Goal: Information Seeking & Learning: Learn about a topic

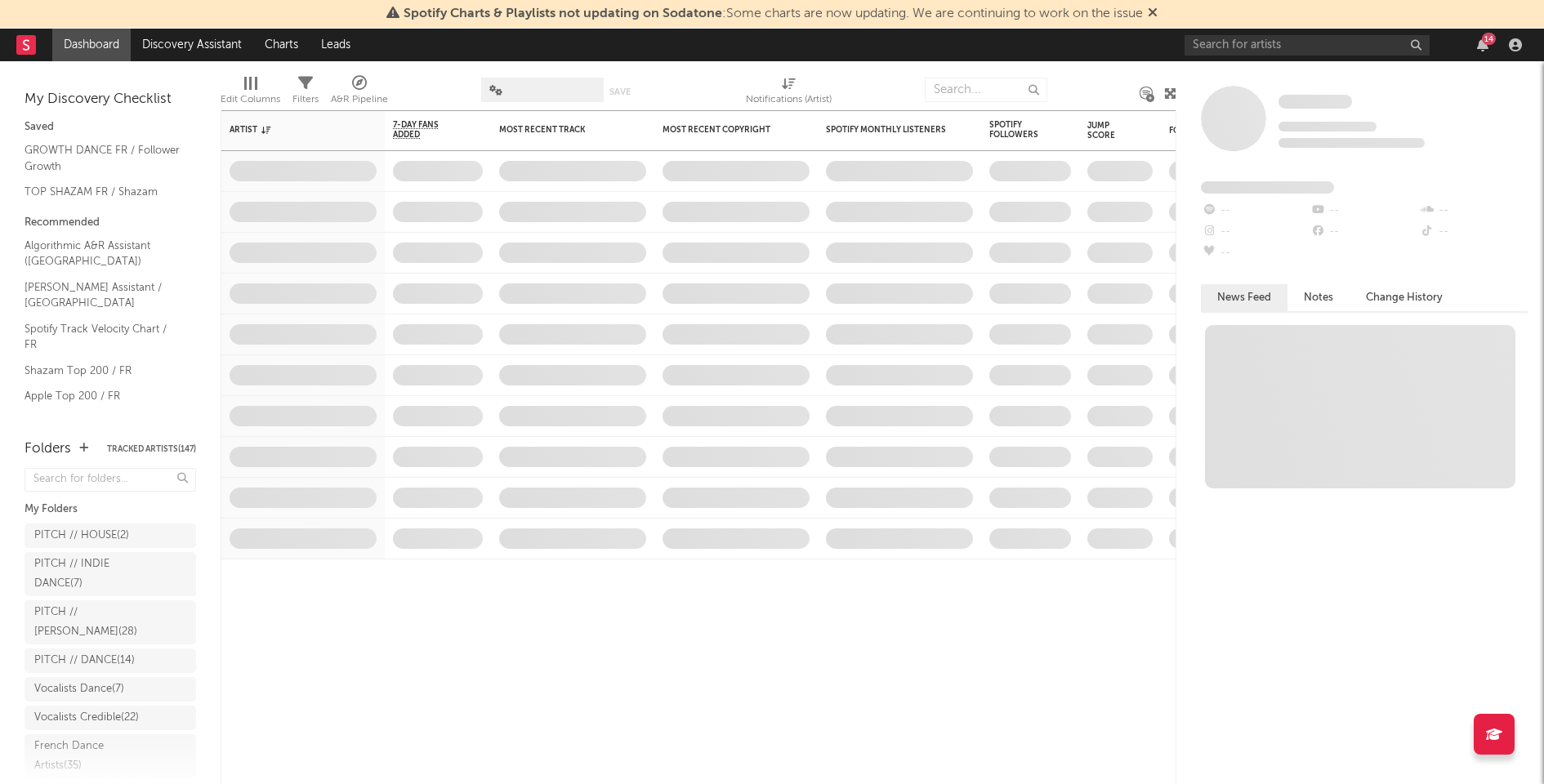
click at [1488, 45] on div "14" at bounding box center [1483, 45] width 25 height 13
click at [1483, 45] on icon "button" at bounding box center [1483, 45] width 12 height 13
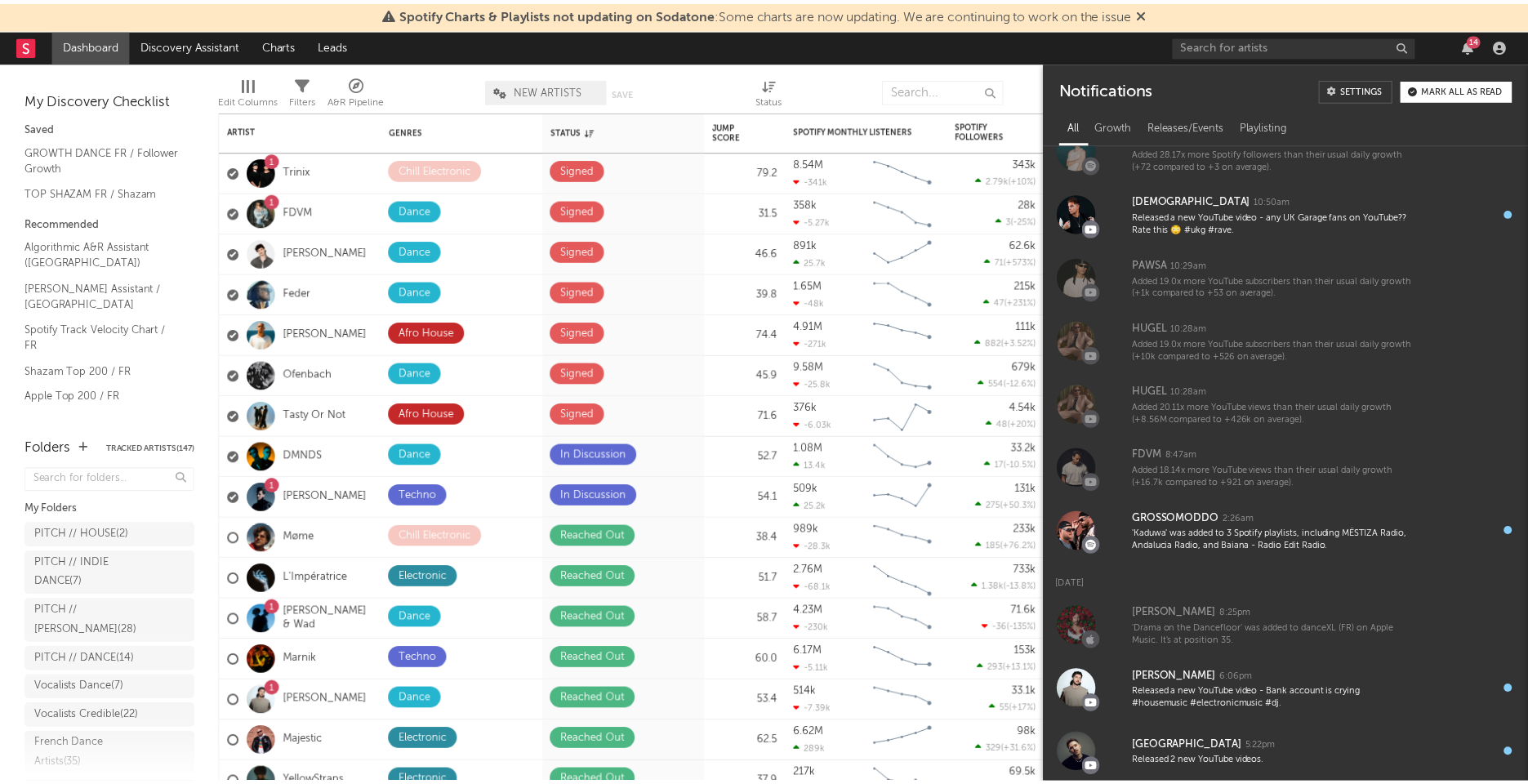
scroll to position [348, 0]
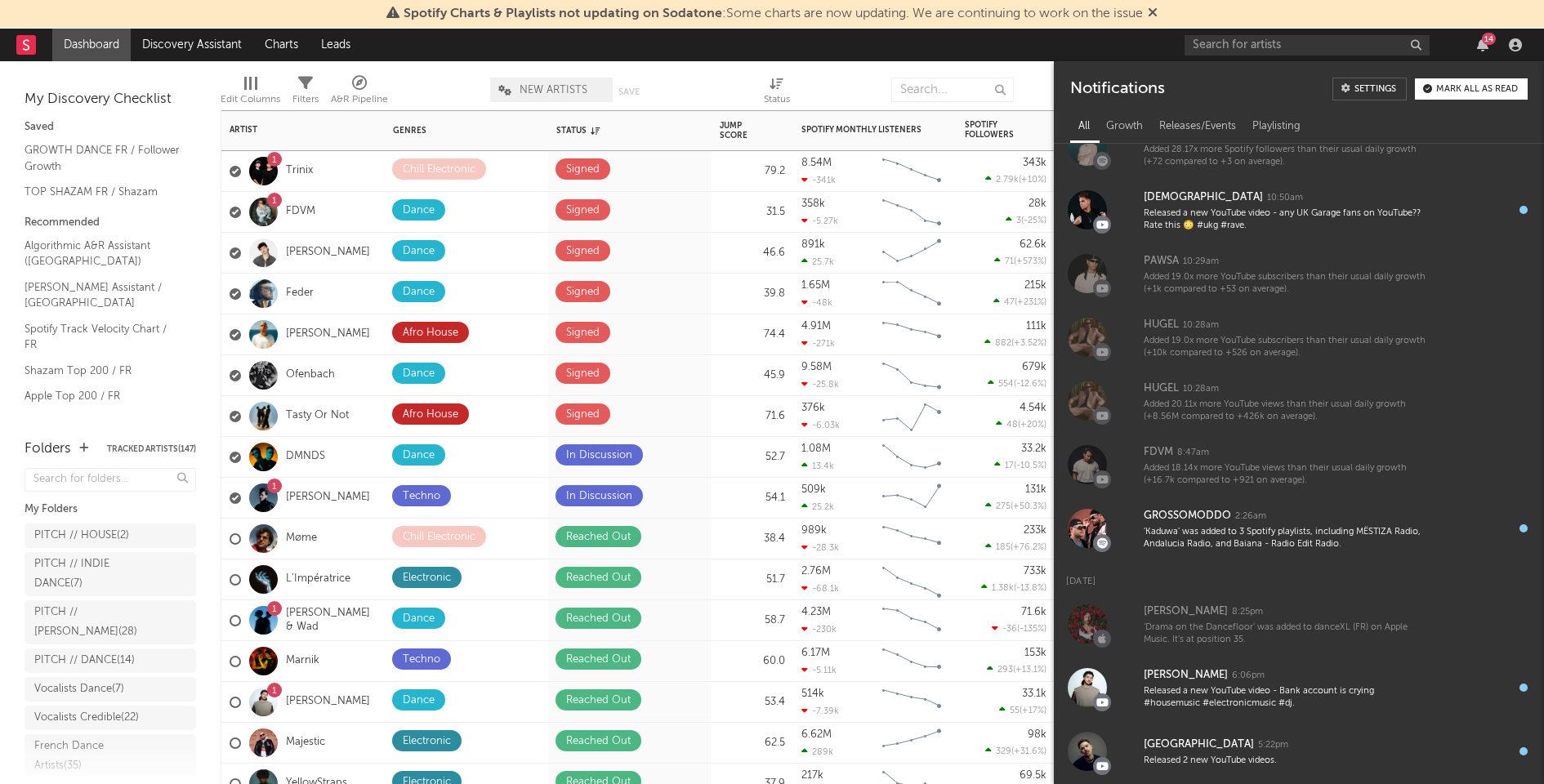
click at [344, 171] on div "1 Trinix" at bounding box center [302, 170] width 164 height 41
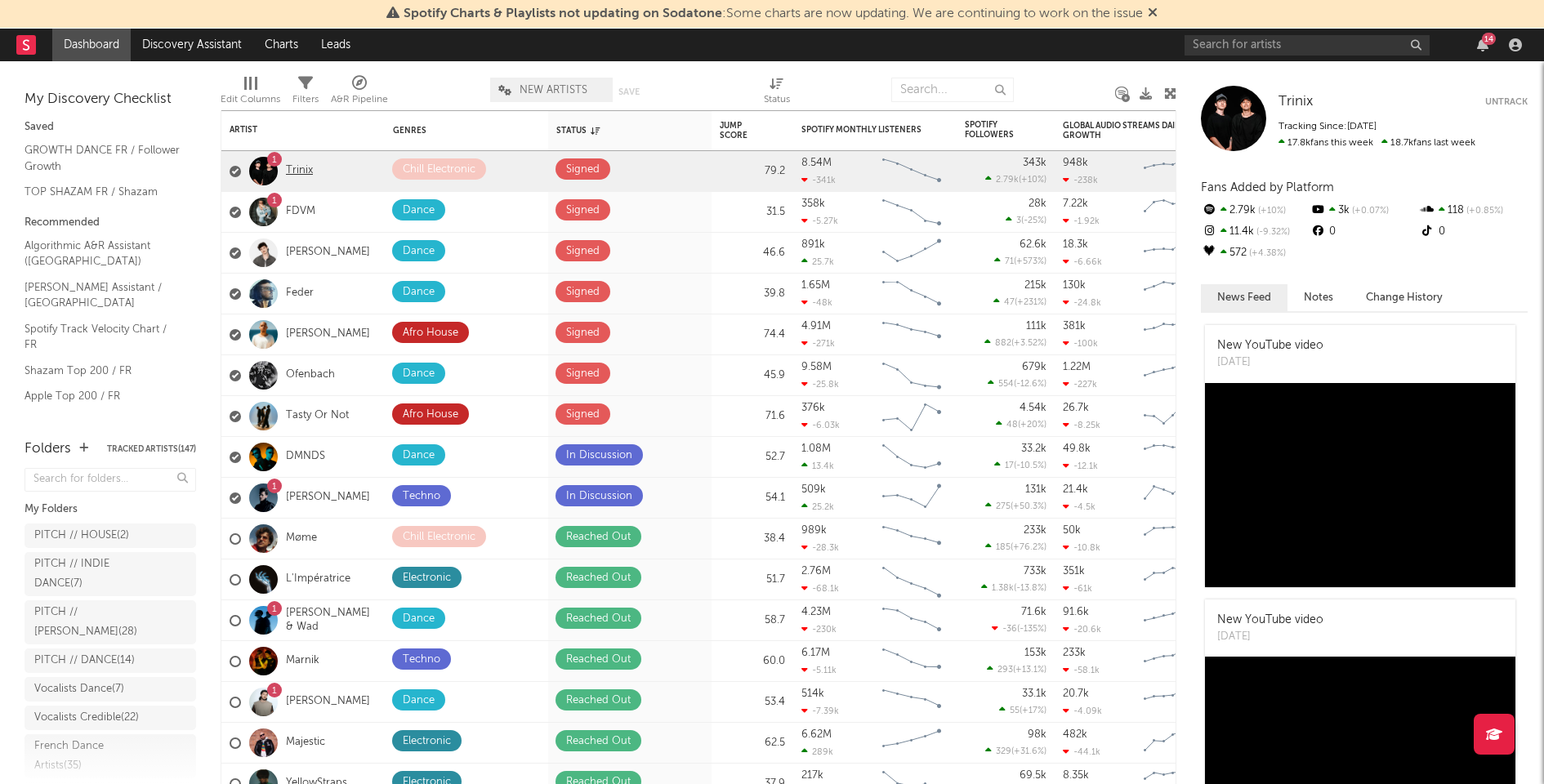
click at [297, 167] on link "Trinix" at bounding box center [298, 171] width 27 height 14
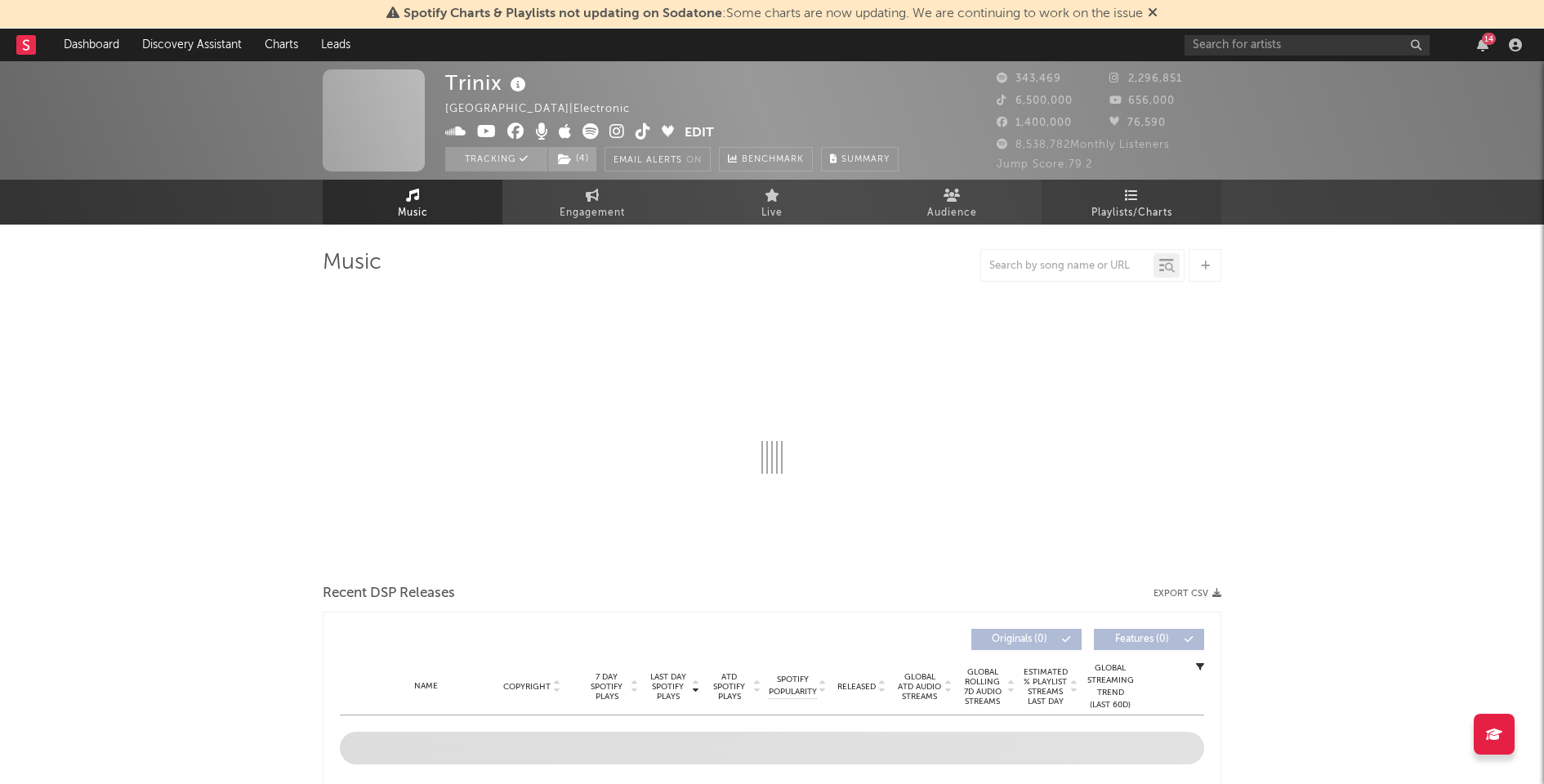
click at [1160, 198] on link "Playlists/Charts" at bounding box center [1130, 201] width 179 height 45
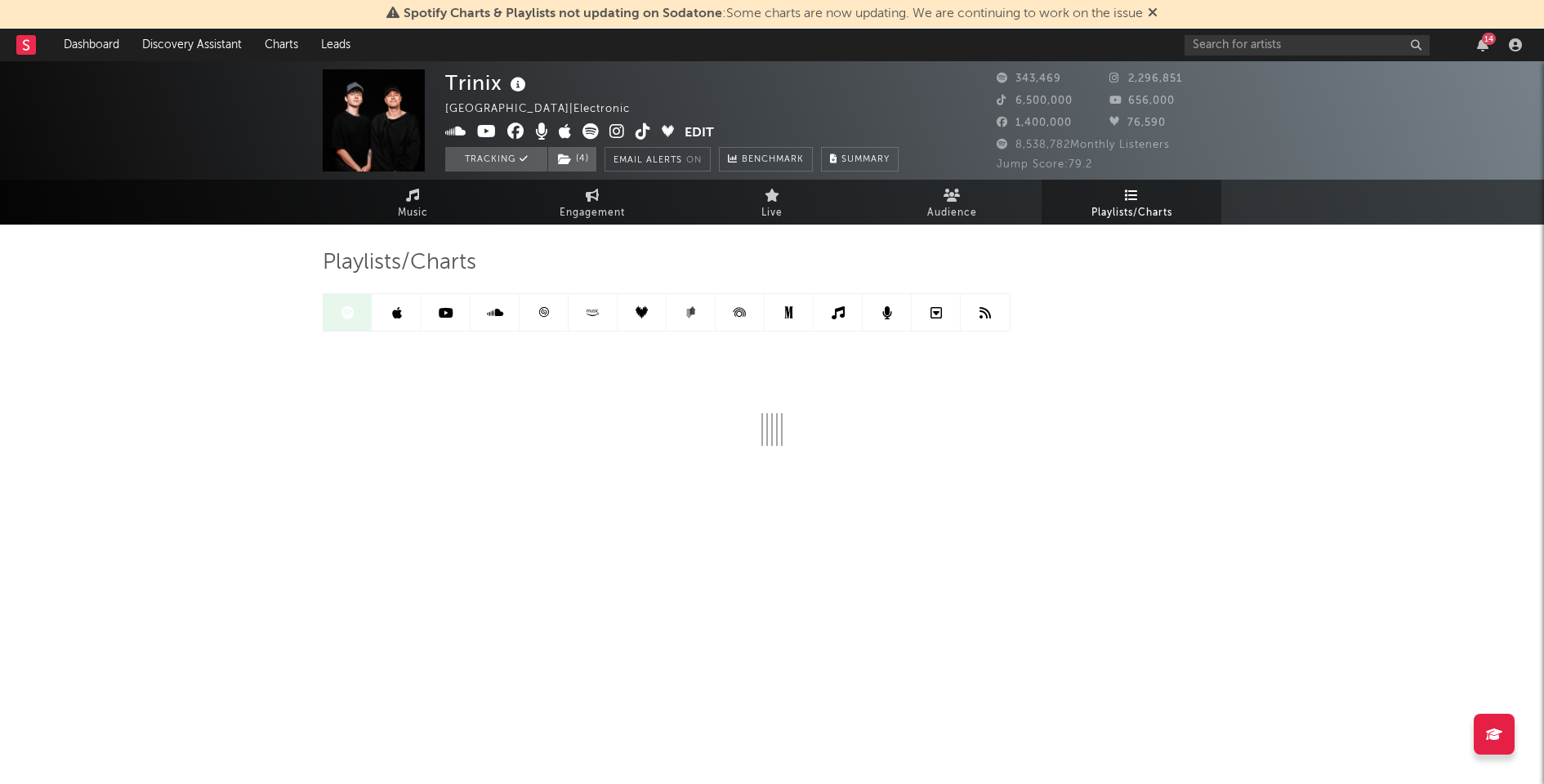
click at [542, 322] on link at bounding box center [543, 312] width 49 height 37
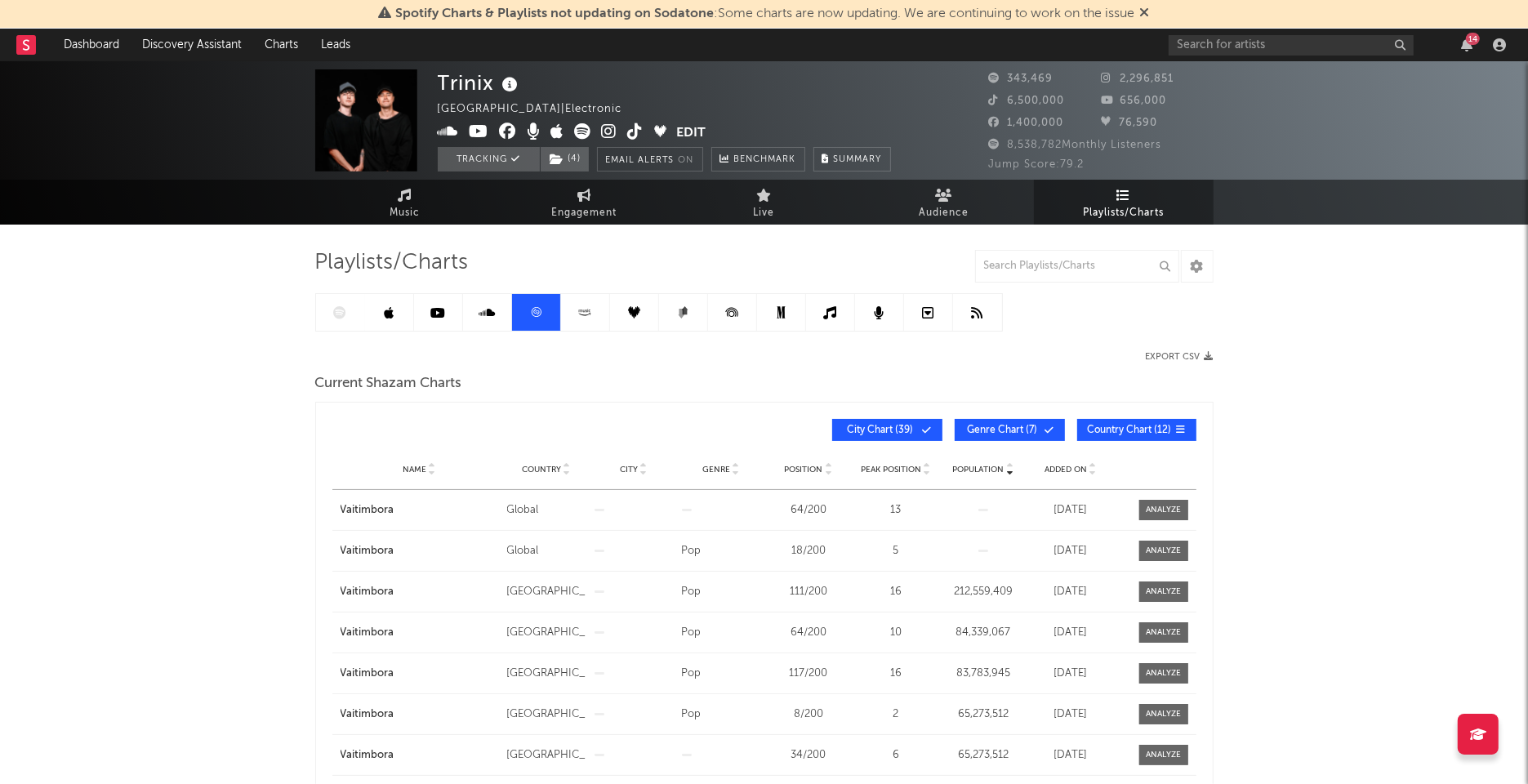
click at [1073, 468] on span "Added On" at bounding box center [1065, 470] width 43 height 10
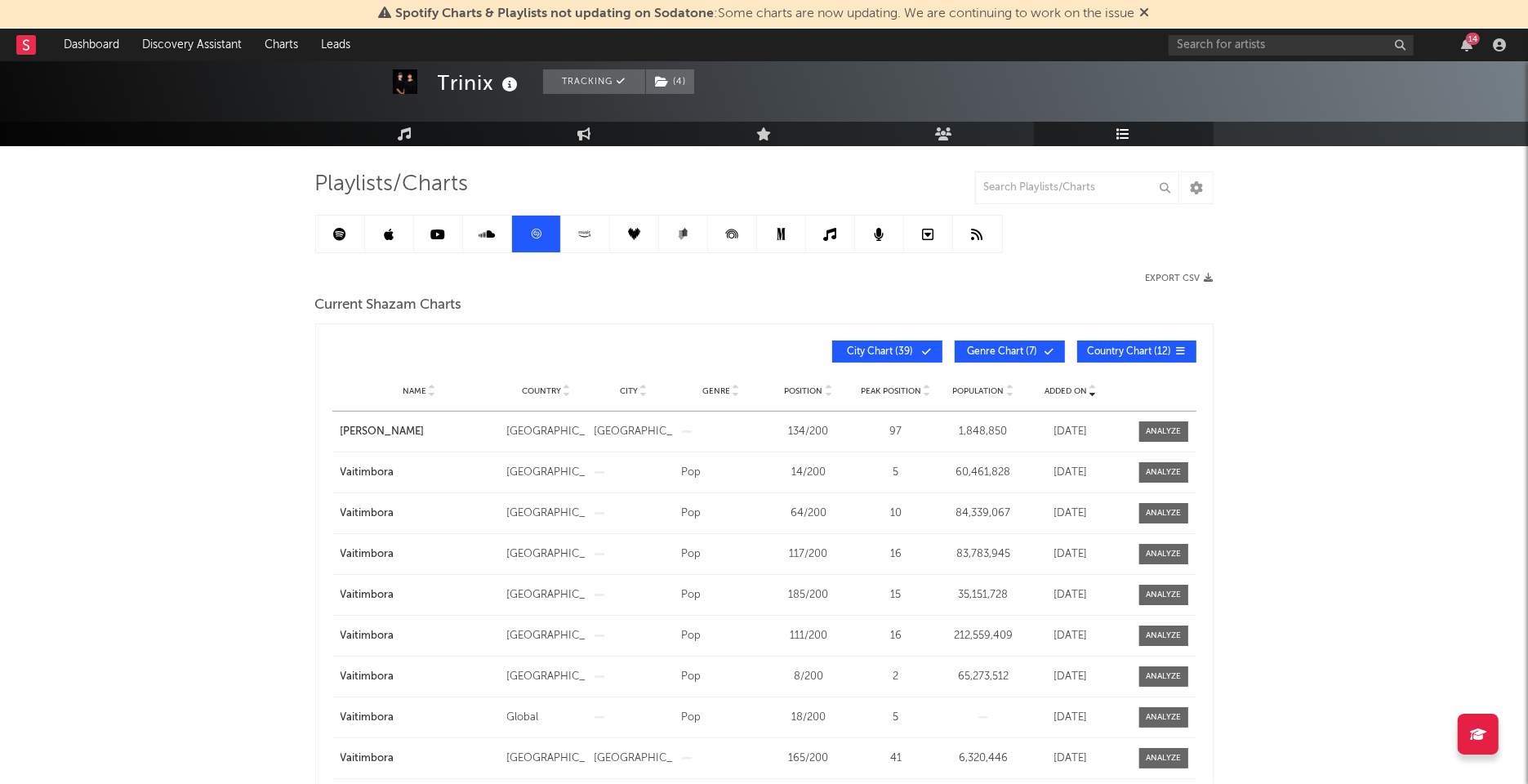
click at [335, 230] on icon at bounding box center [339, 234] width 13 height 13
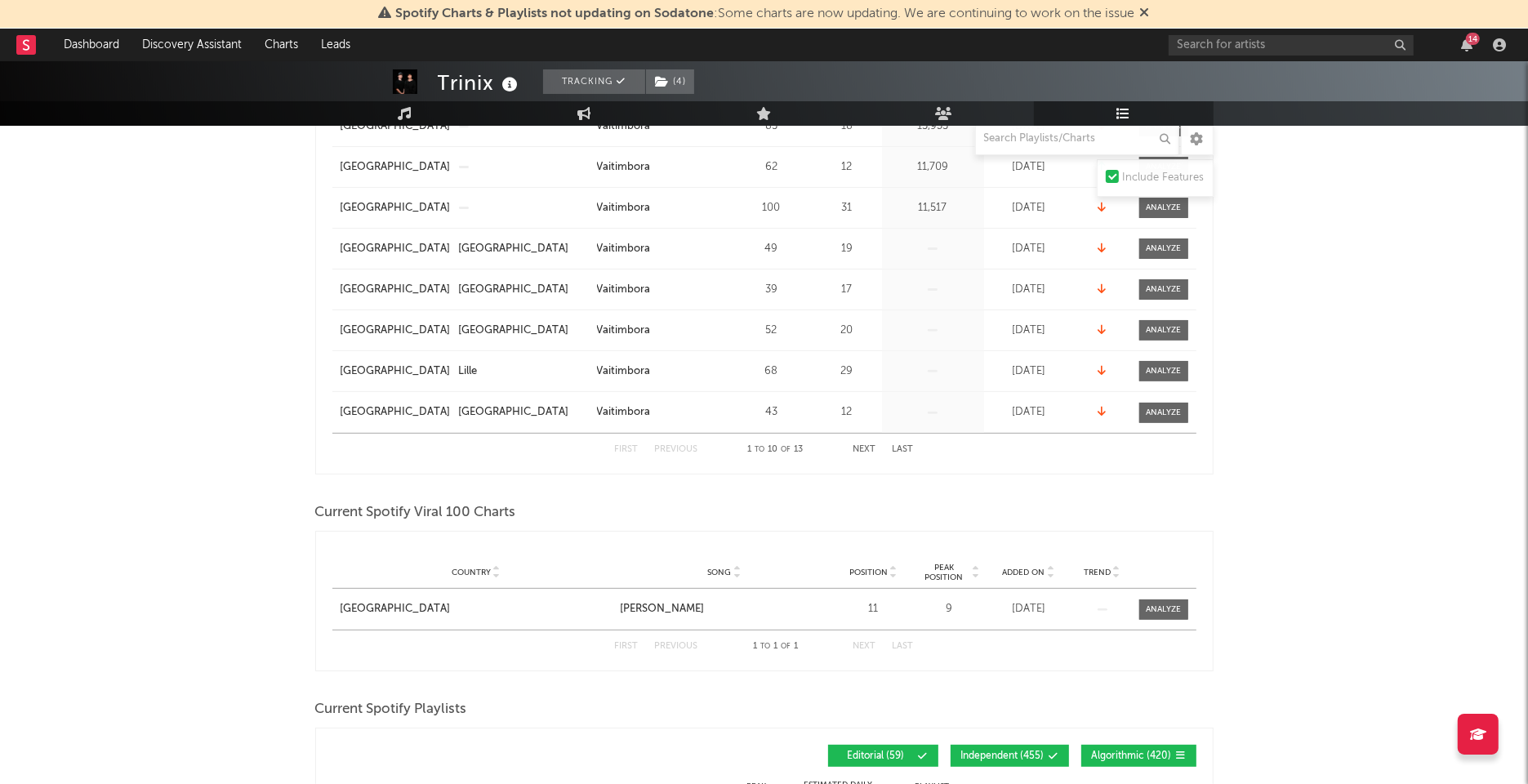
scroll to position [491, 0]
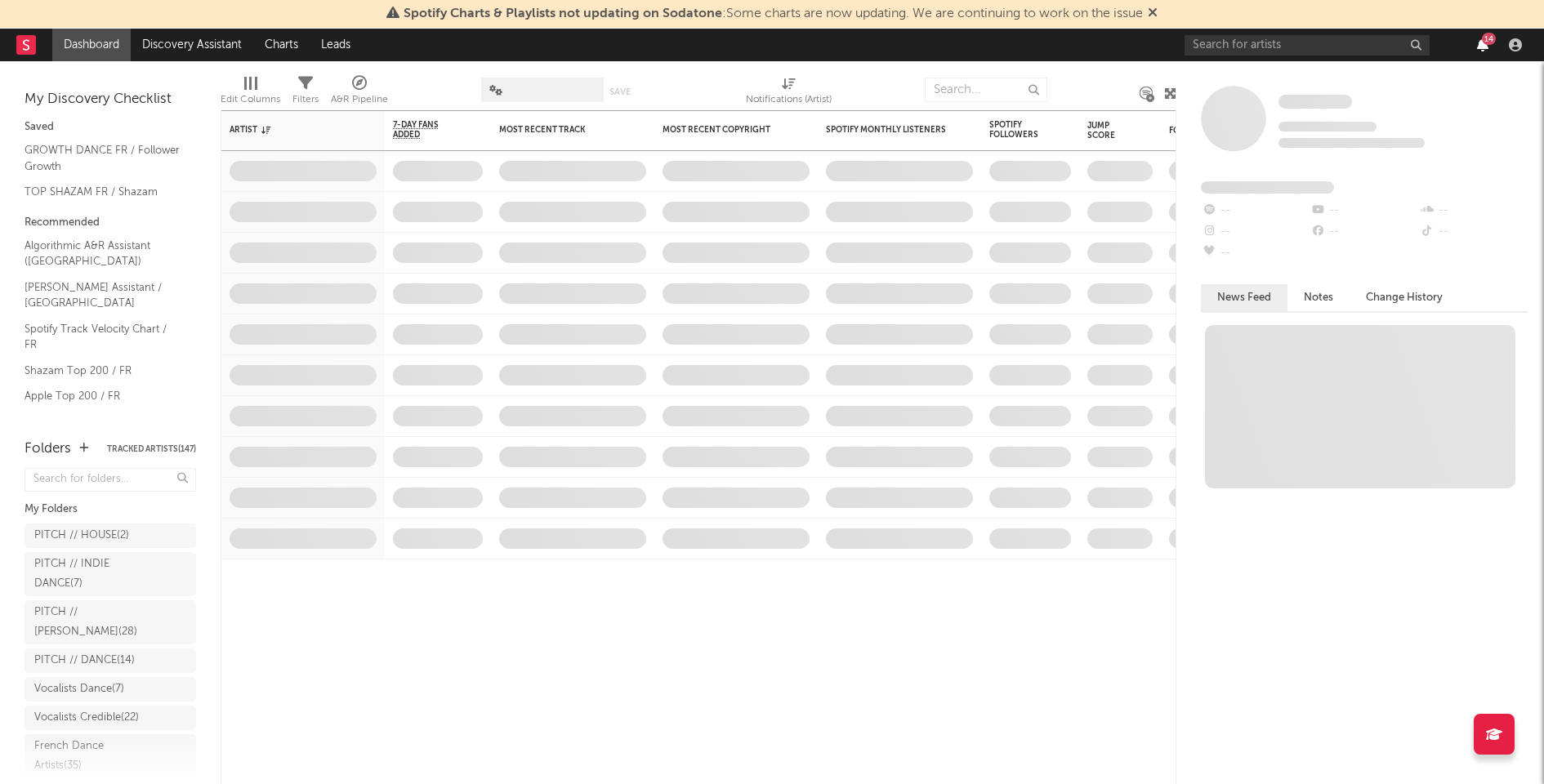
click at [1483, 49] on icon "button" at bounding box center [1483, 45] width 12 height 13
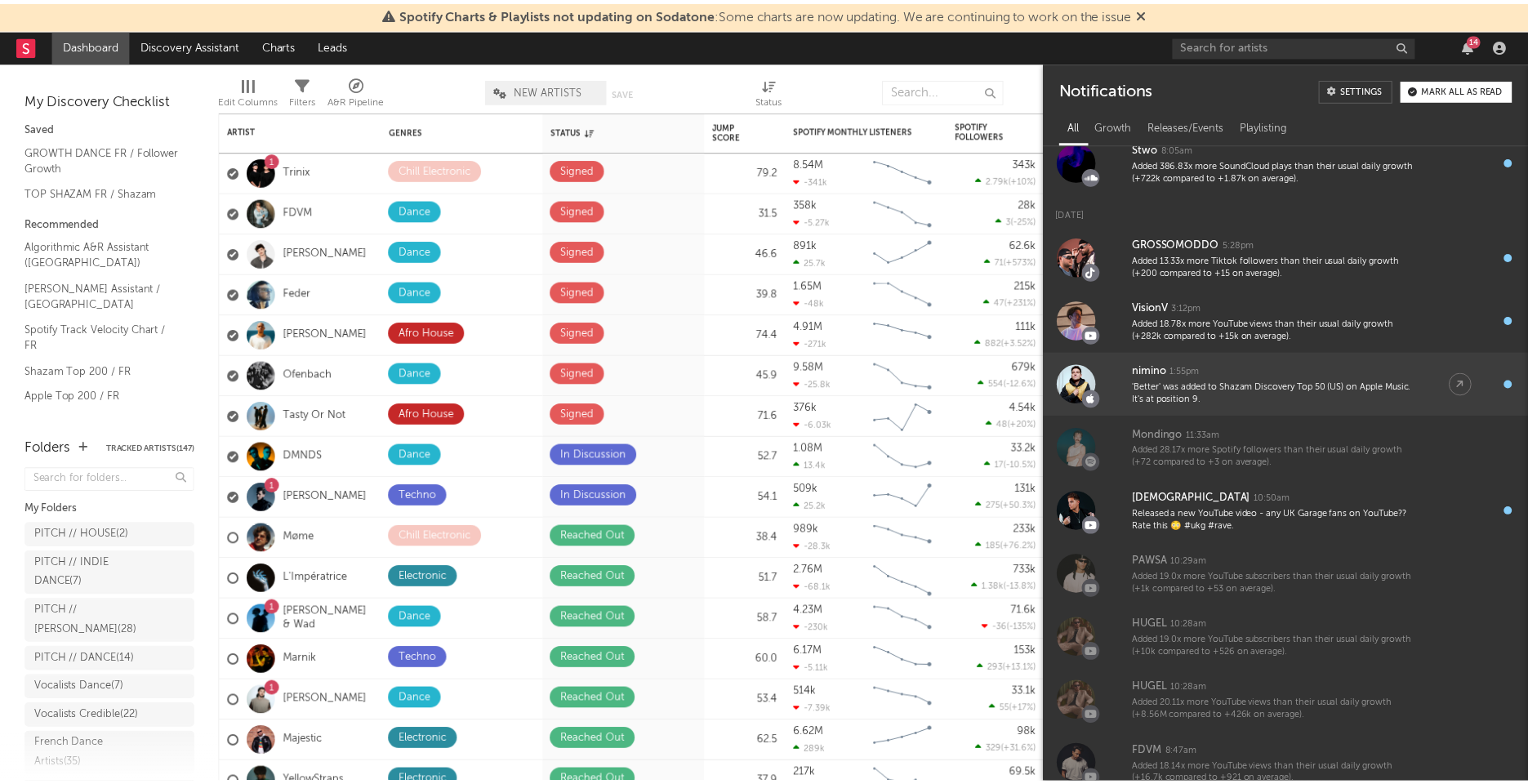
scroll to position [51, 0]
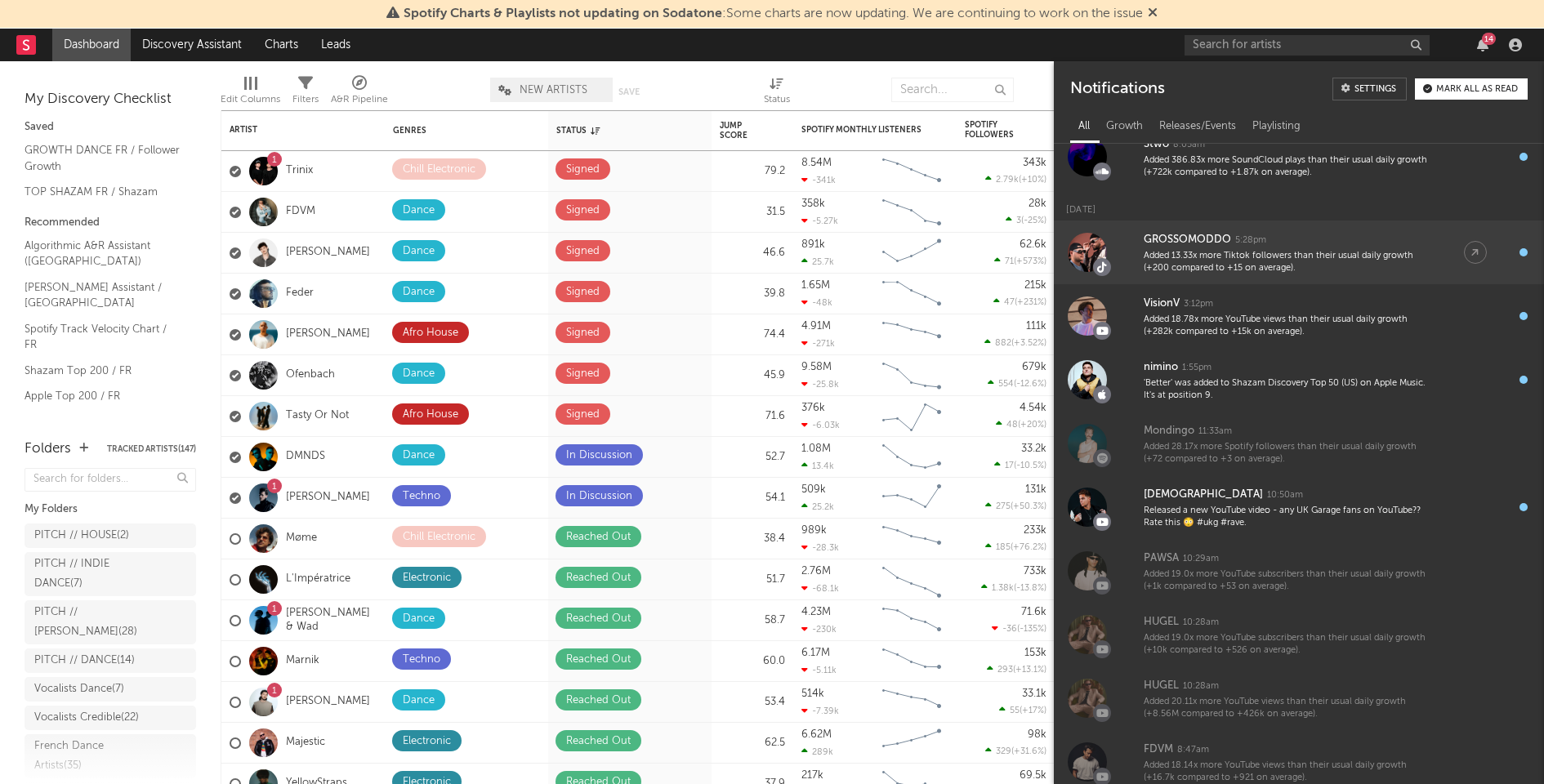
click at [1337, 256] on div "Added 13.33x more Tiktok followers than their usual daily growth (+200 compared…" at bounding box center [1287, 263] width 288 height 26
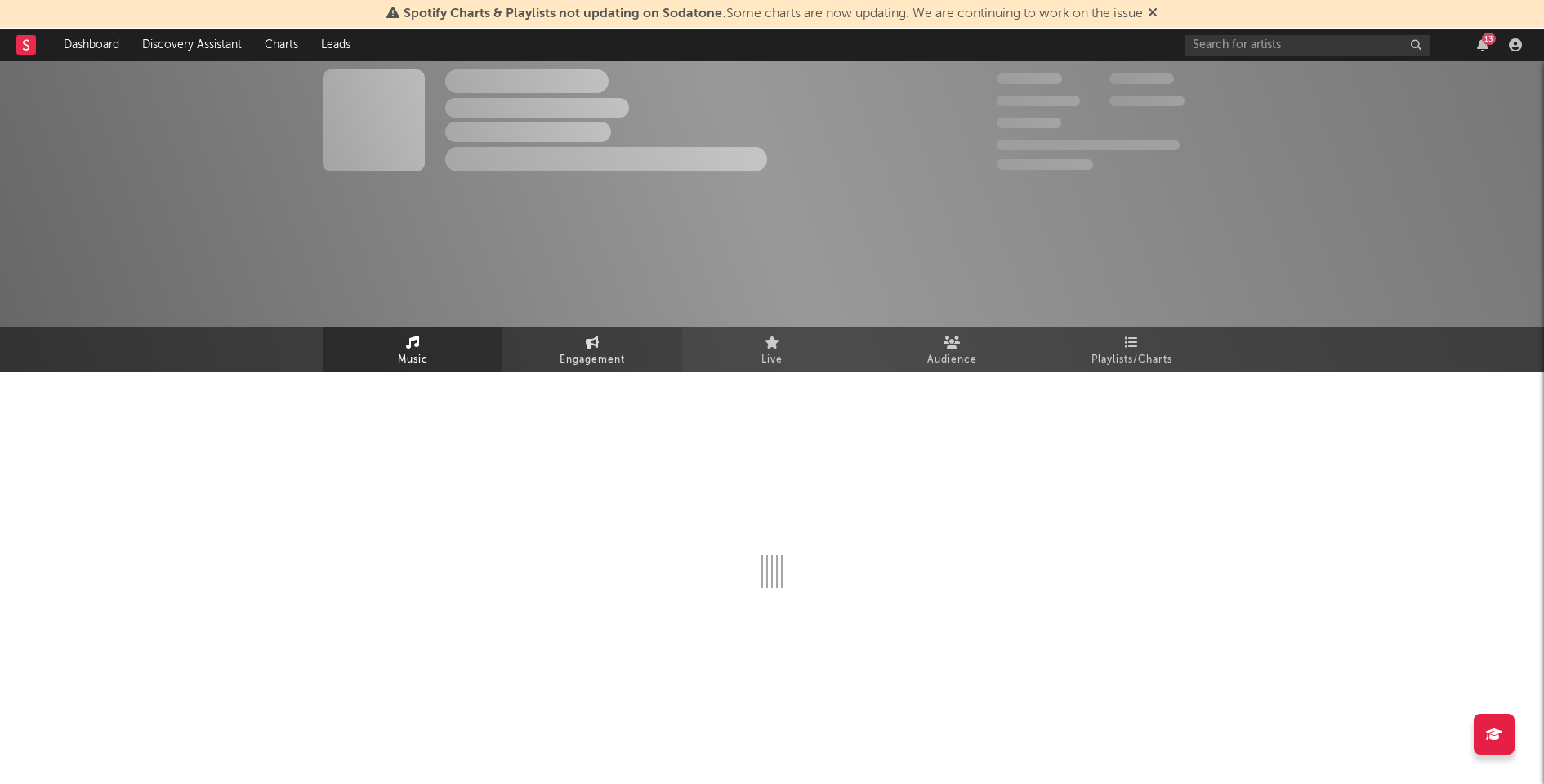
click at [586, 356] on span "Engagement" at bounding box center [592, 360] width 65 height 20
select select "1w"
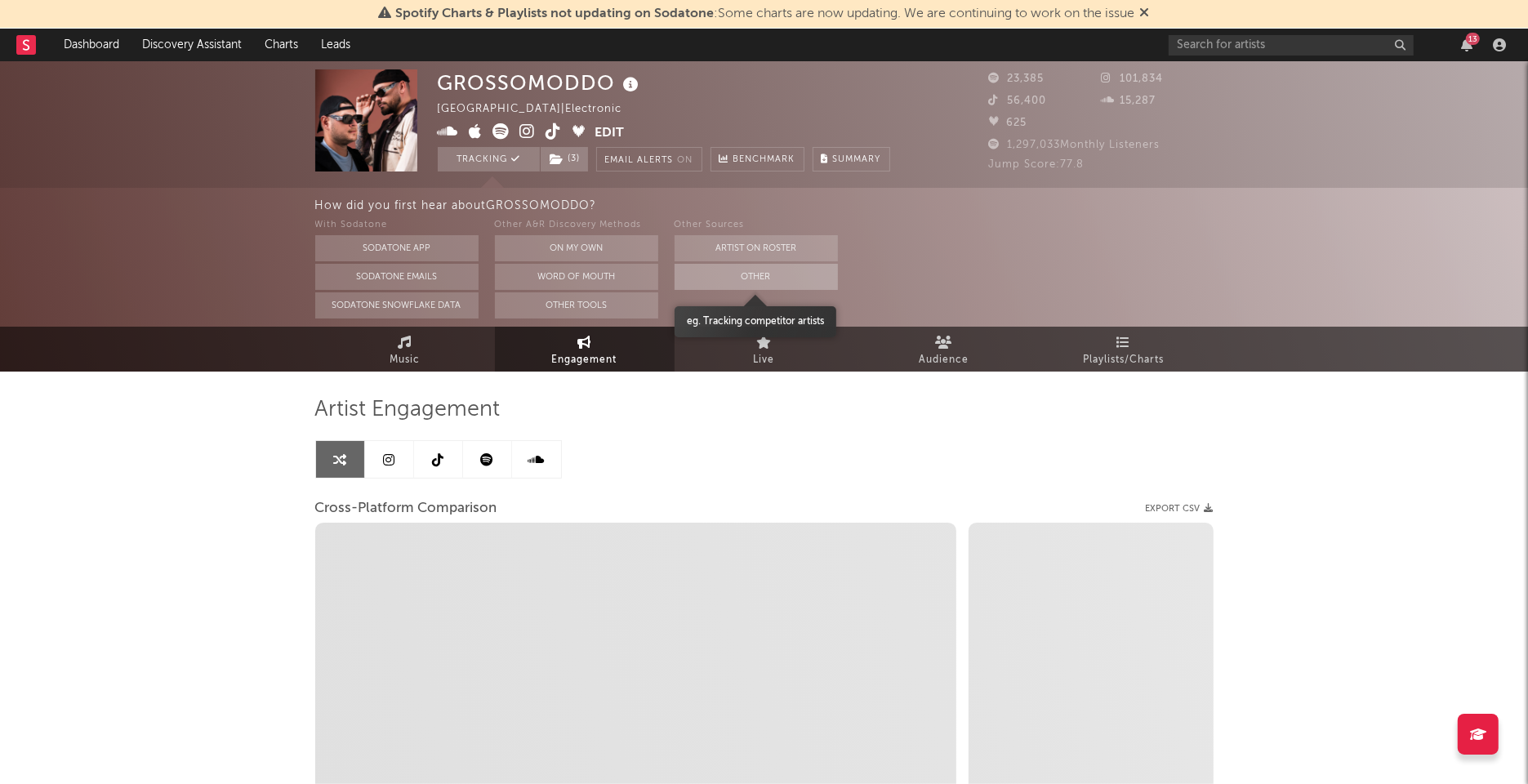
select select "1m"
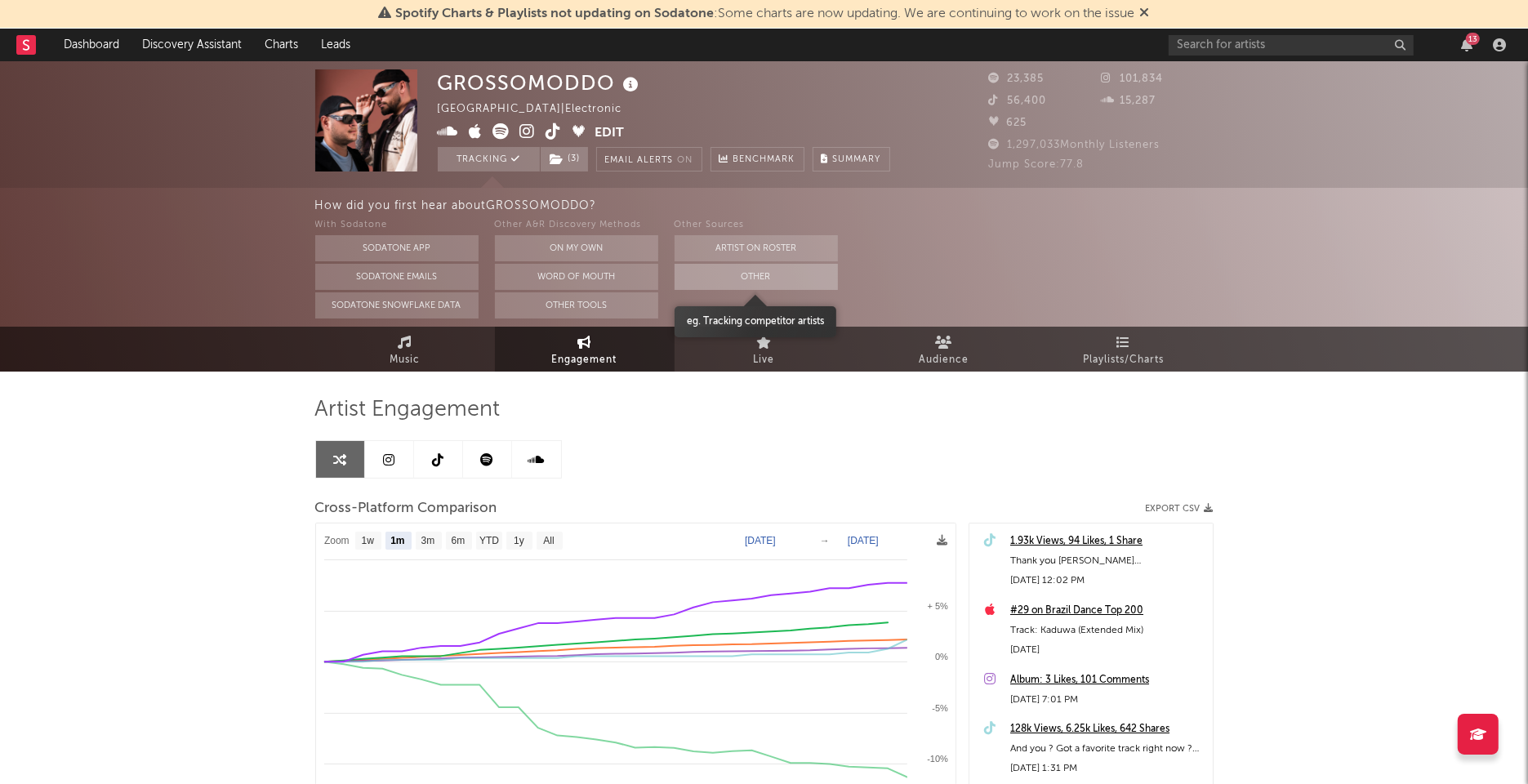
click at [789, 283] on button "Other" at bounding box center [756, 277] width 164 height 26
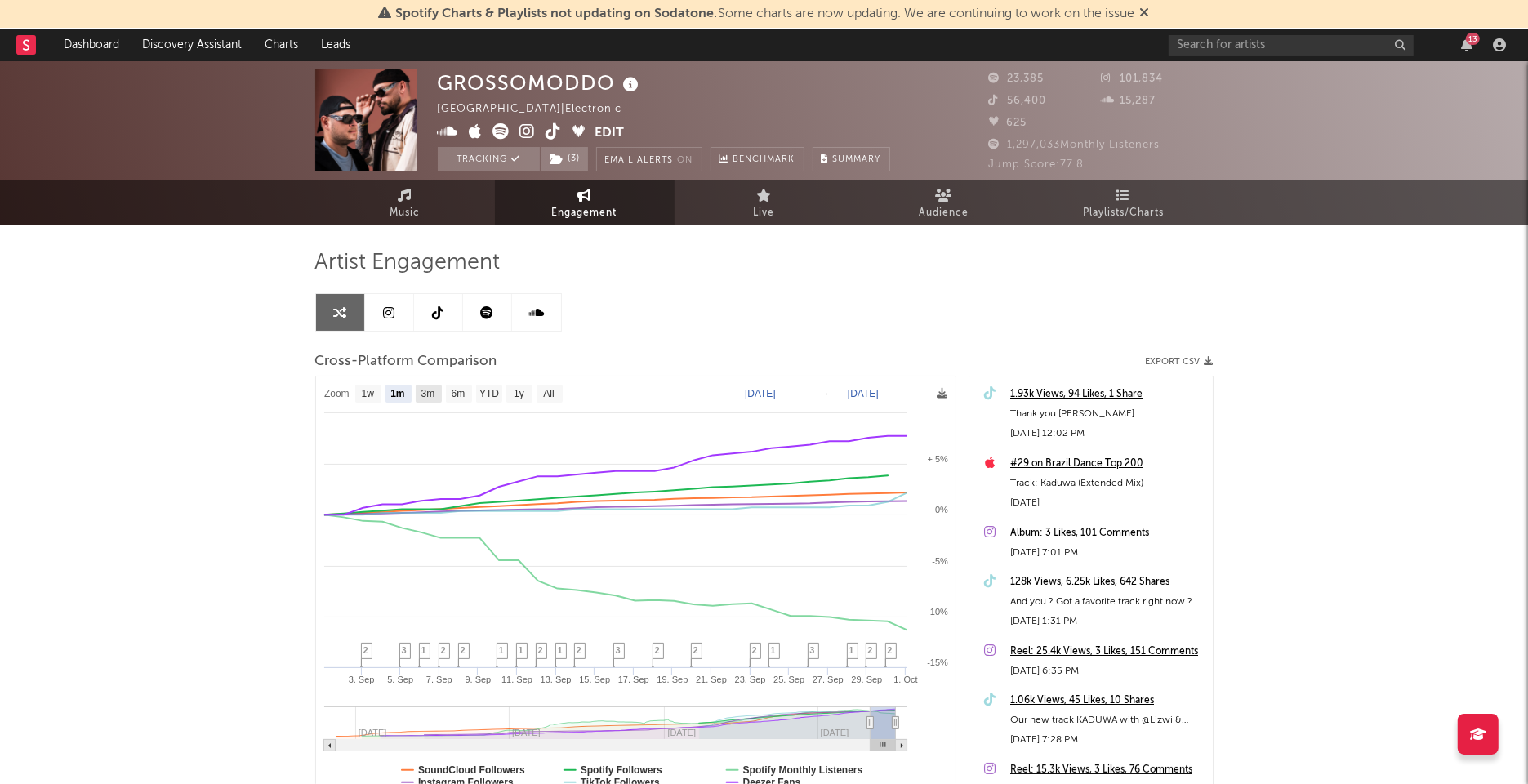
click at [420, 391] on text "3m" at bounding box center [427, 394] width 14 height 12
select select "3m"
type input "2025-07-01"
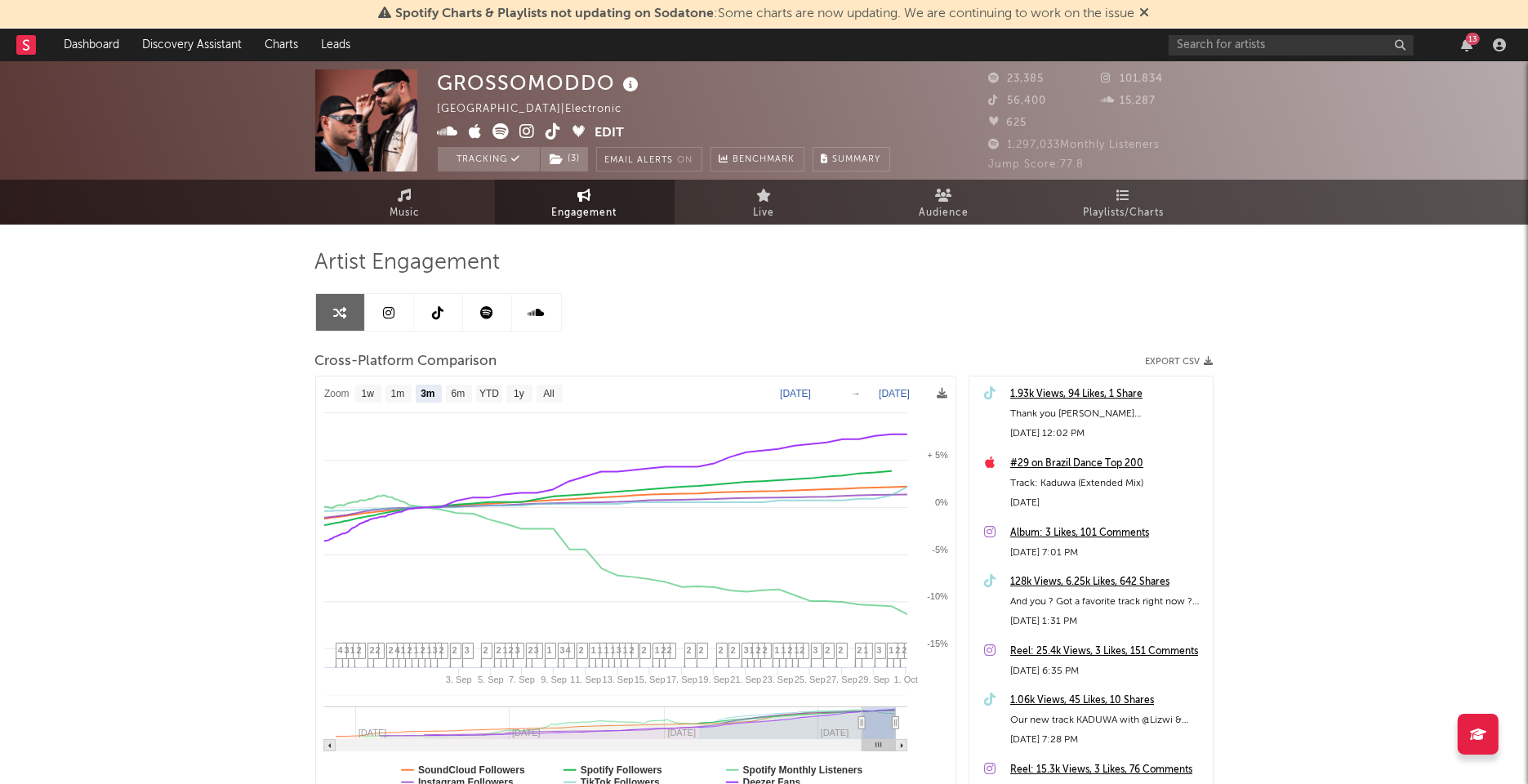
select select "3m"
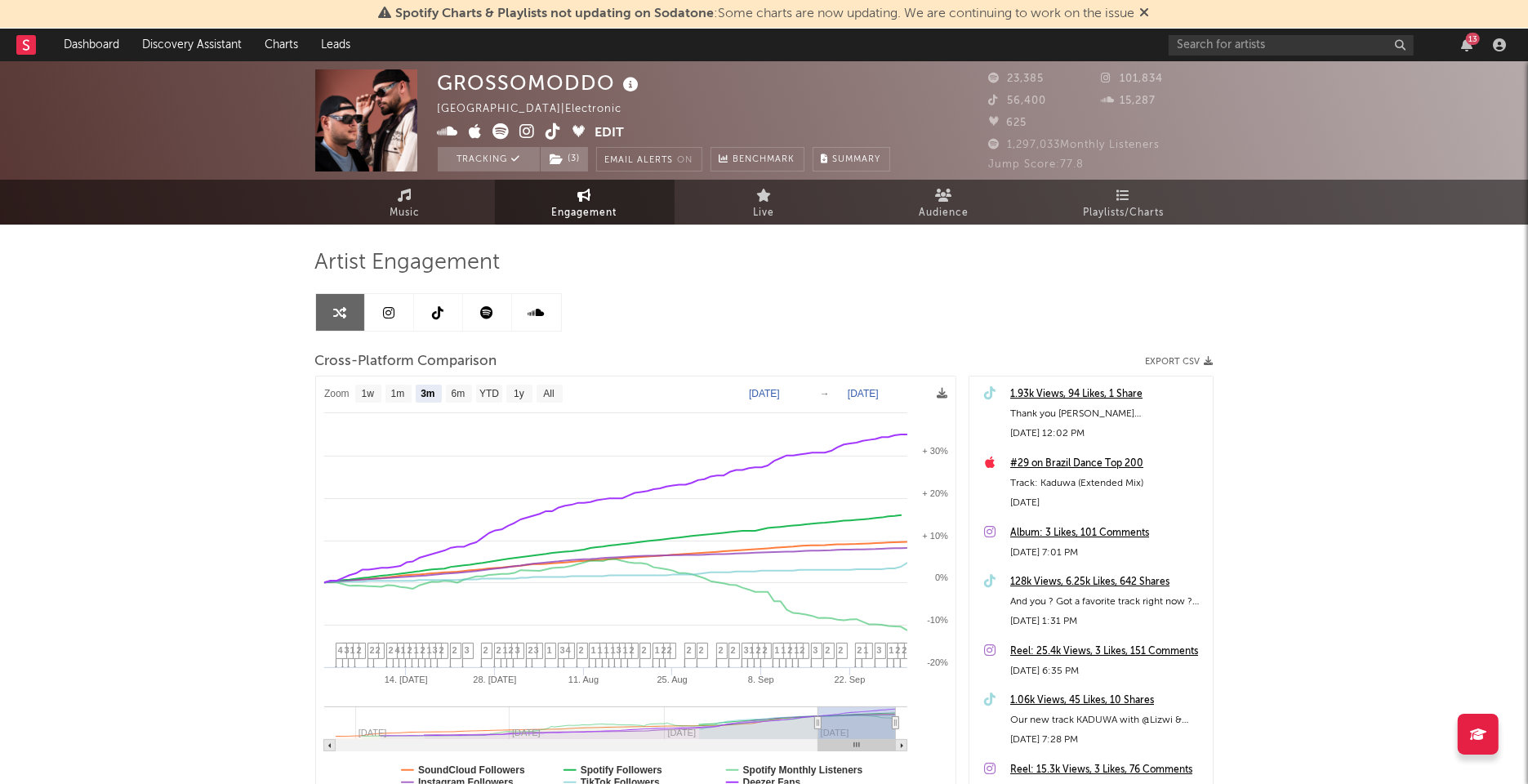
click at [428, 308] on link at bounding box center [438, 312] width 49 height 37
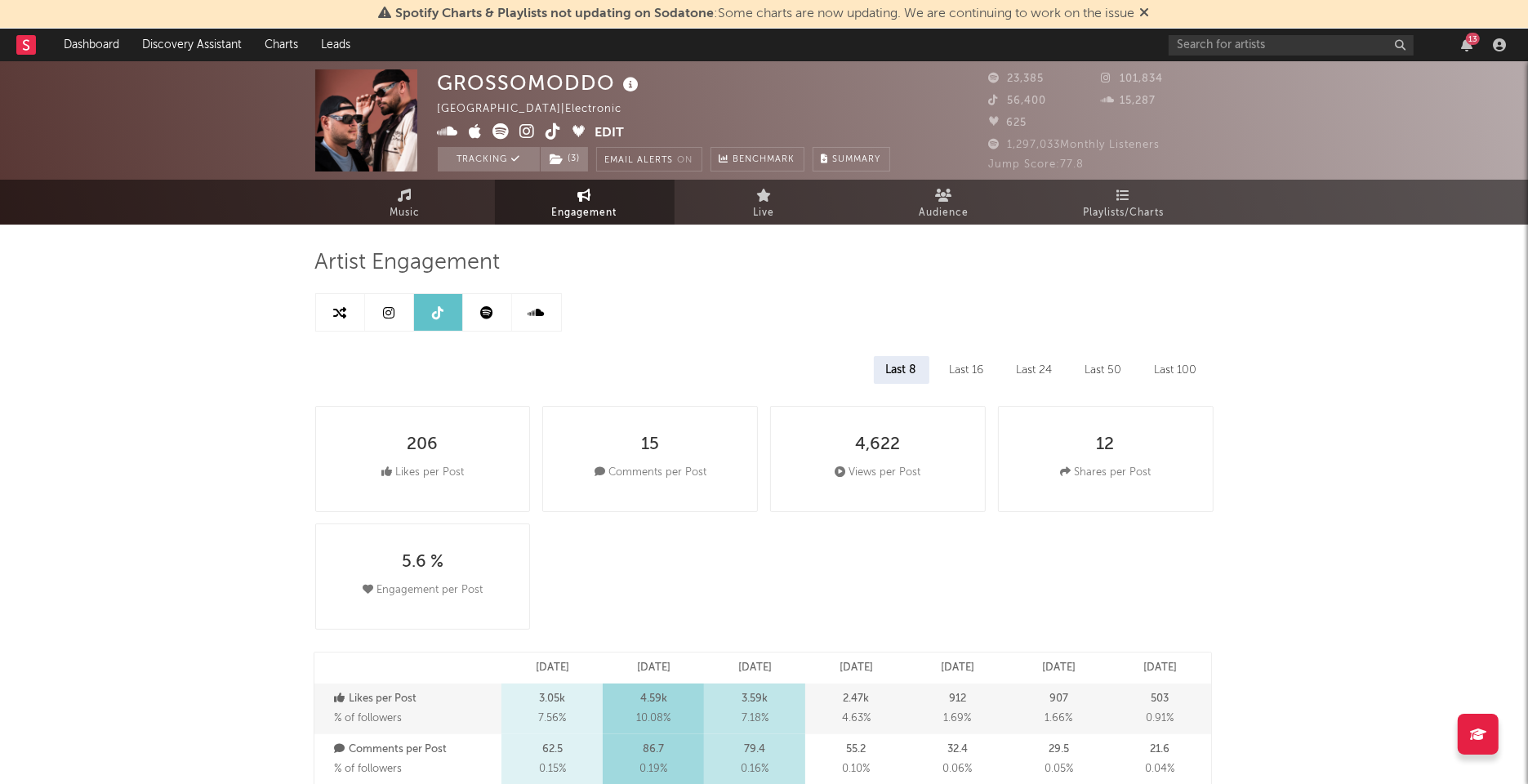
select select "6m"
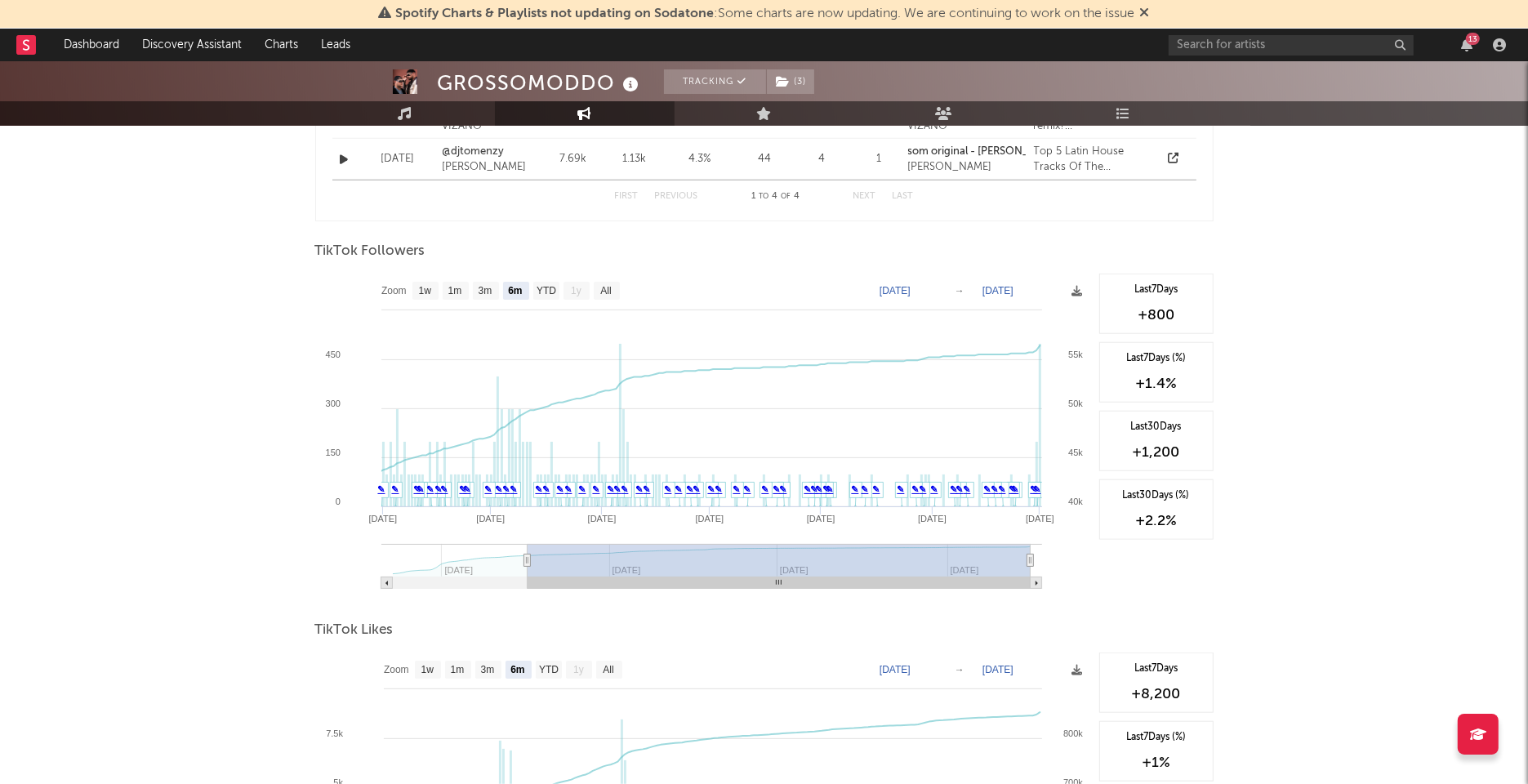
scroll to position [1432, 0]
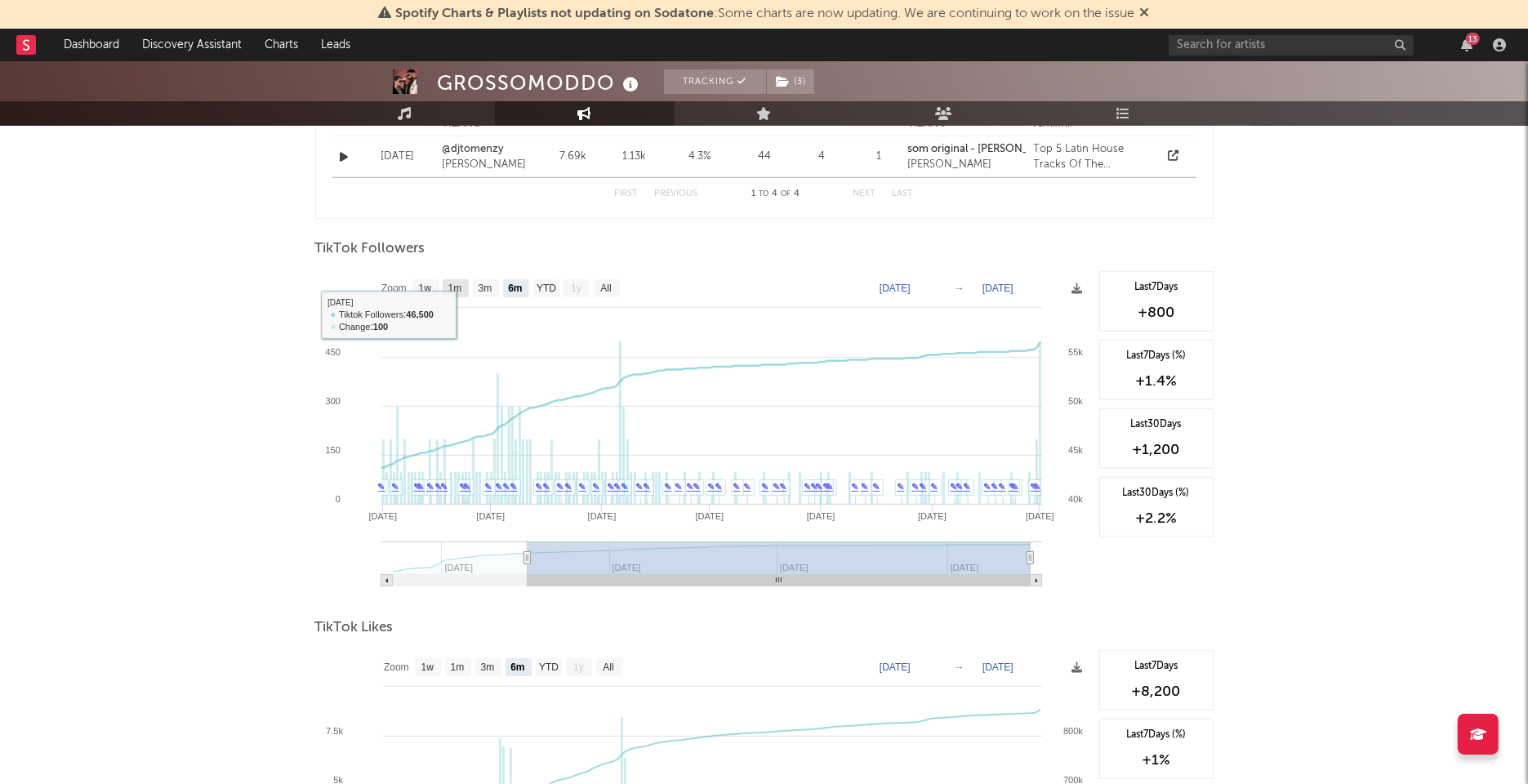
click at [453, 283] on text "1m" at bounding box center [454, 289] width 14 height 12
select select "1m"
type input "2025-09-01"
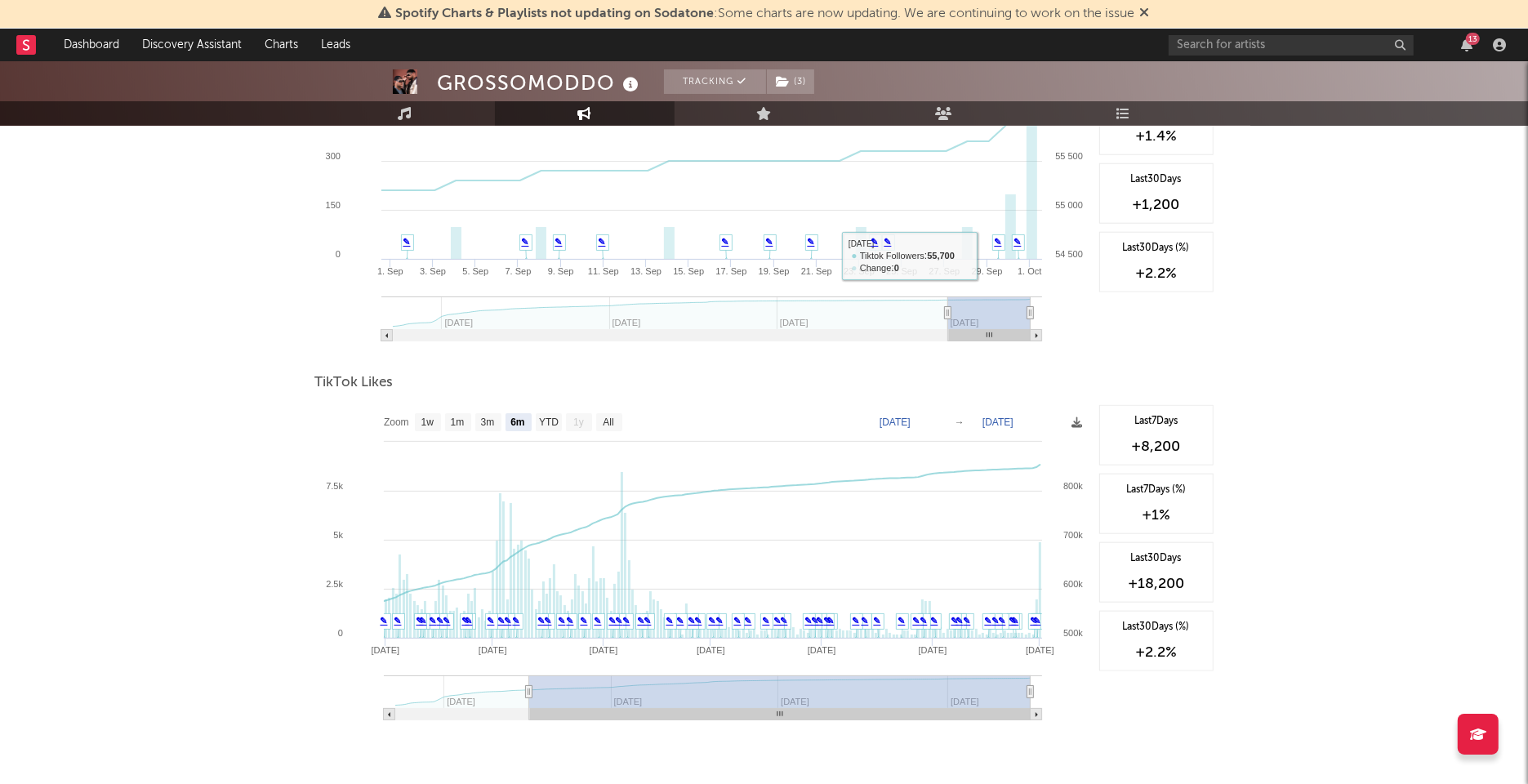
scroll to position [1699, 0]
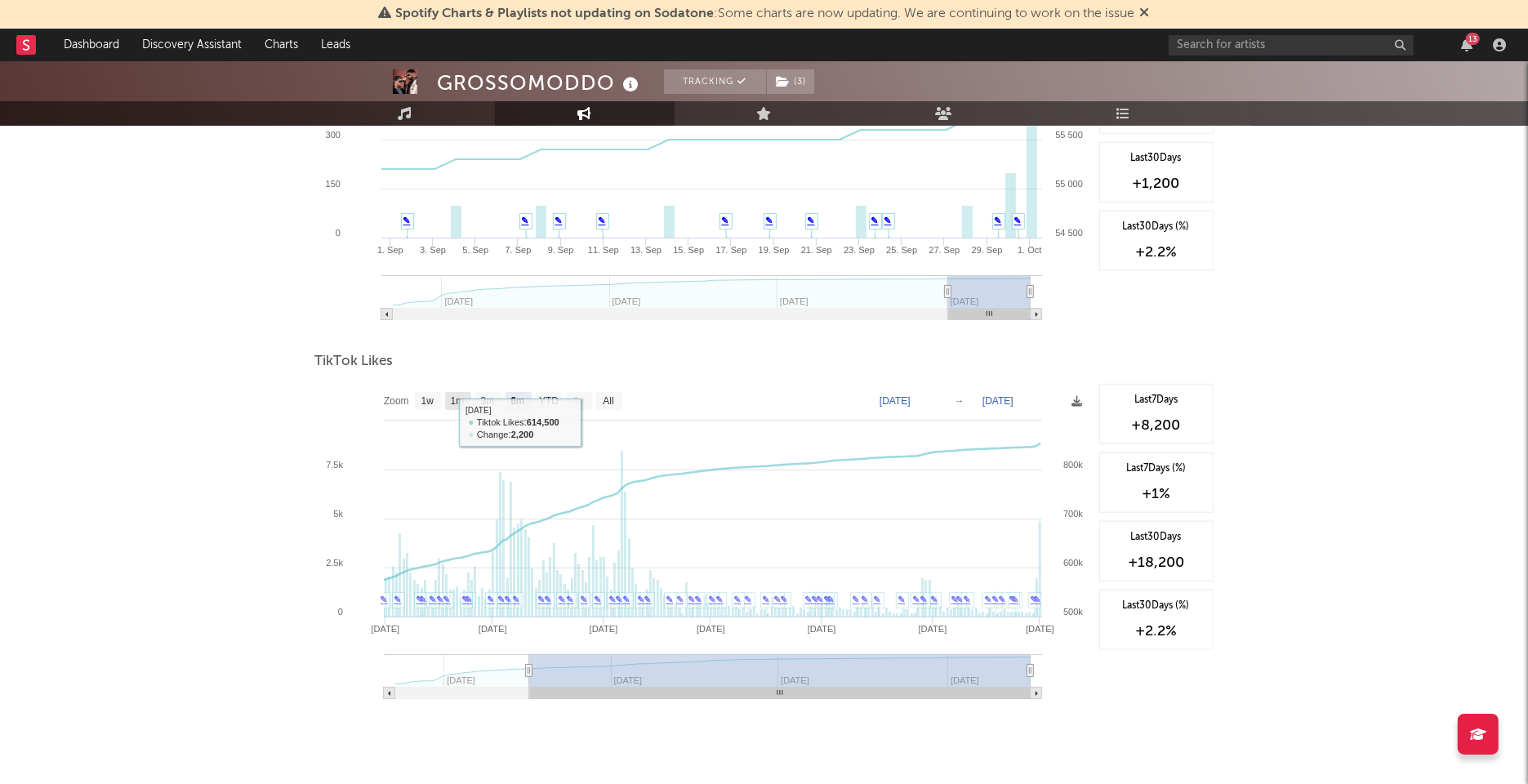
click at [462, 395] on text "1m" at bounding box center [457, 401] width 14 height 12
select select "1m"
type input "2025-09-01"
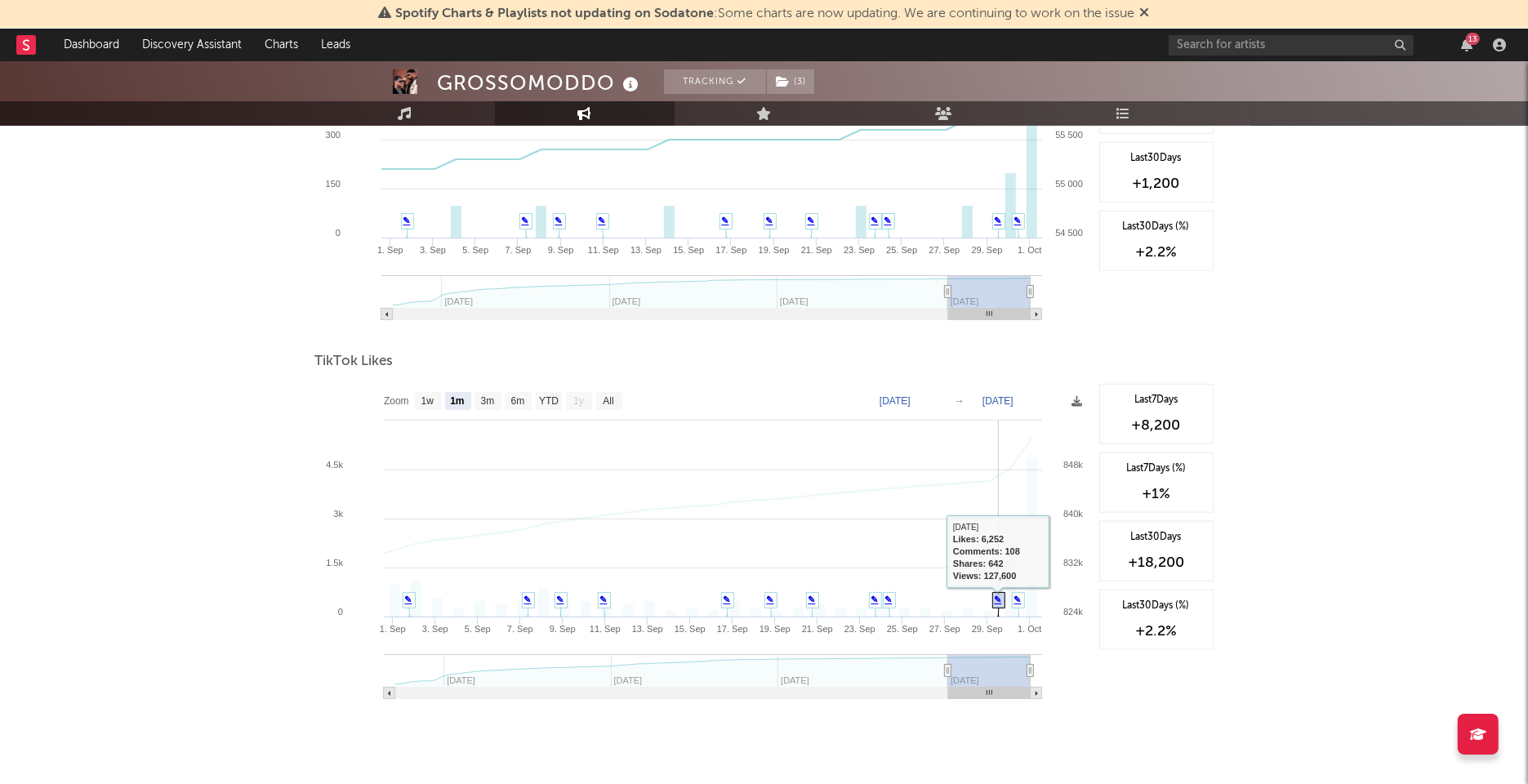
click at [998, 596] on link "✎" at bounding box center [998, 600] width 7 height 10
